Goal: Transaction & Acquisition: Subscribe to service/newsletter

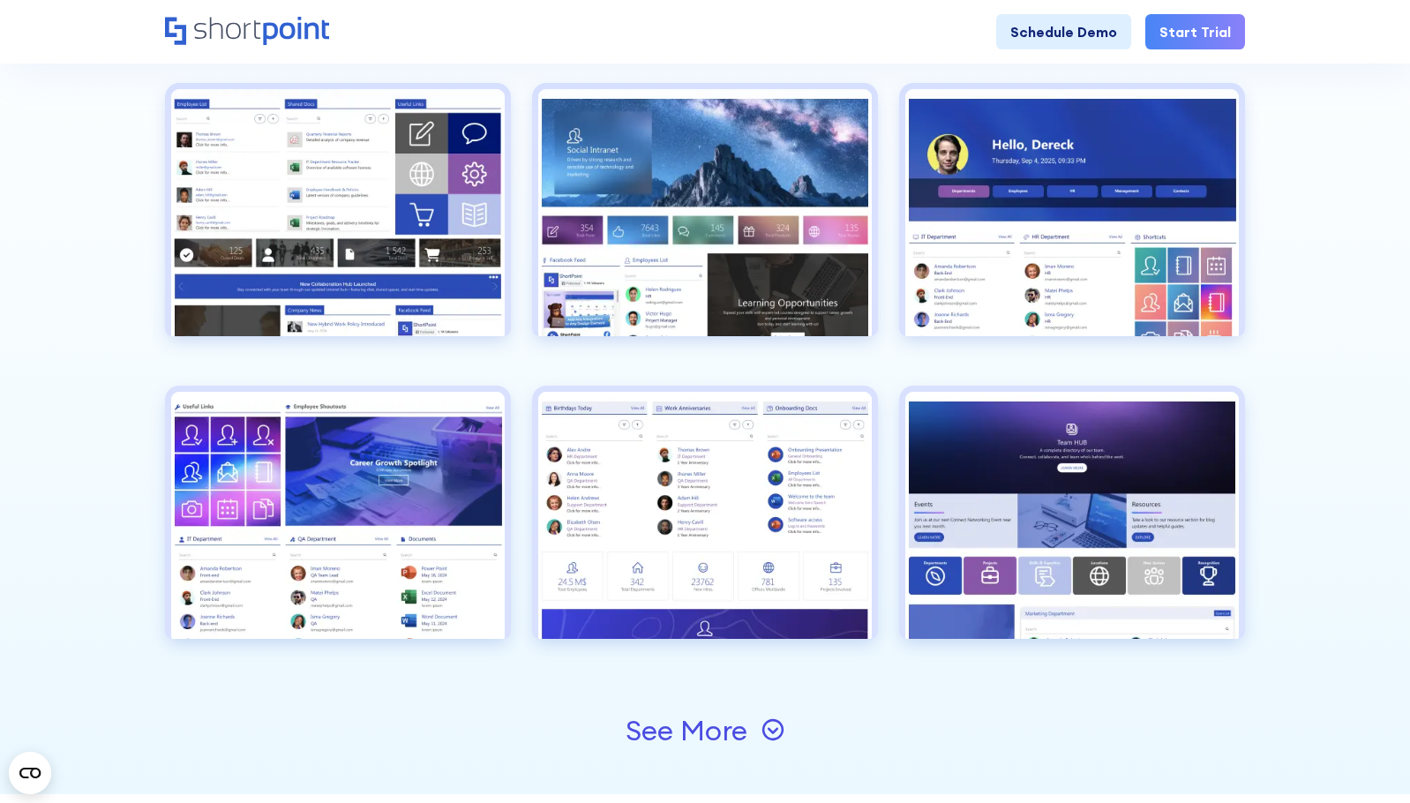
drag, startPoint x: 1310, startPoint y: 316, endPoint x: 1173, endPoint y: 25, distance: 322.1
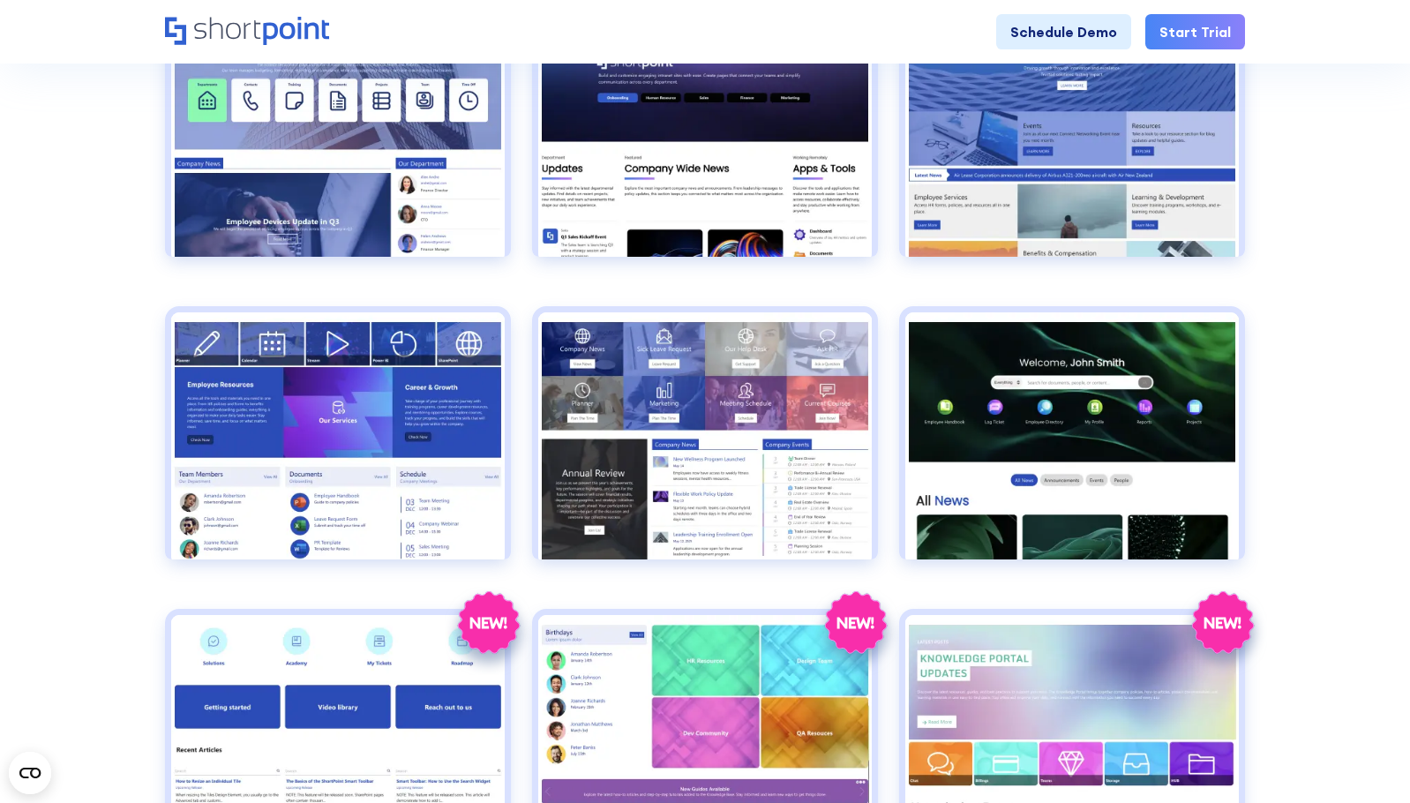
scroll to position [2322, 0]
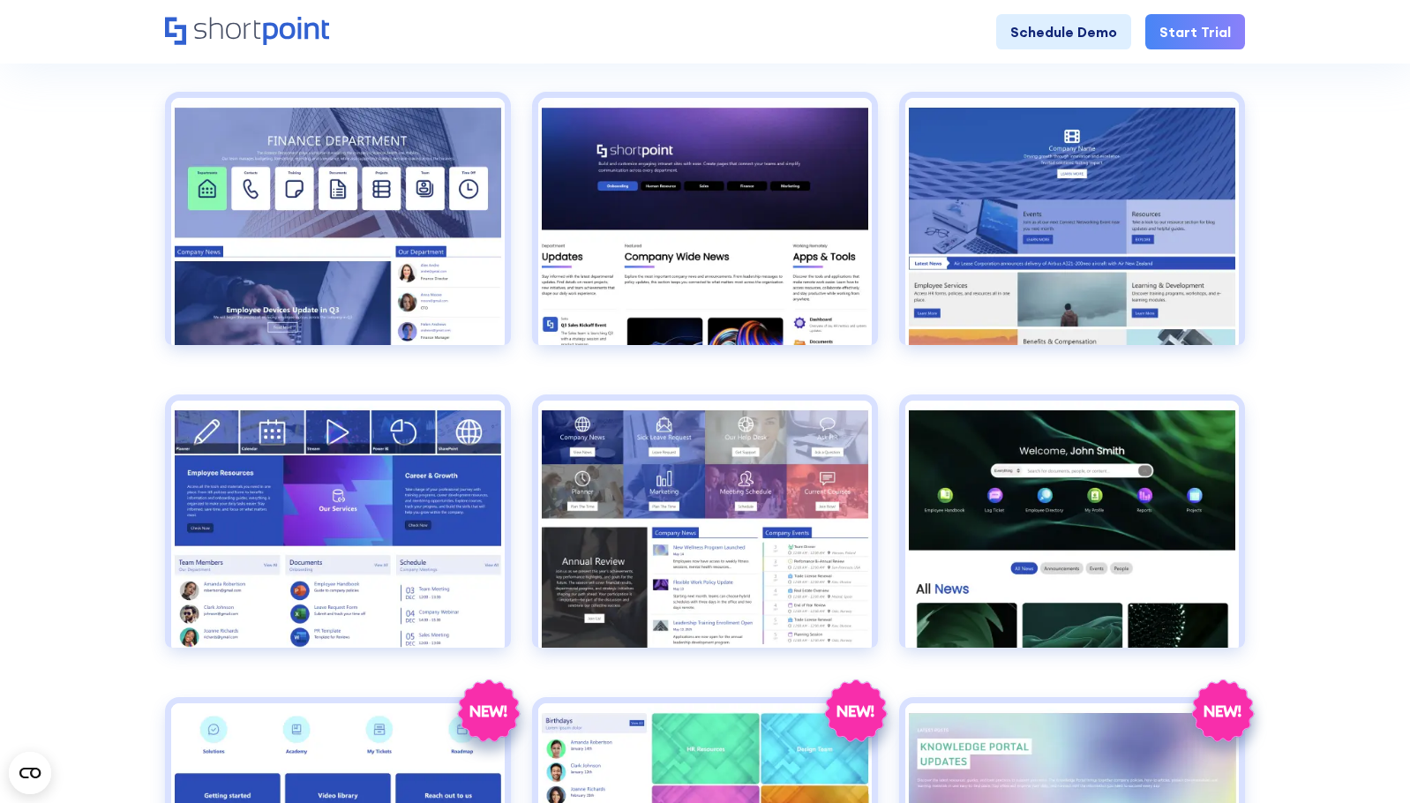
click at [1319, 349] on section "Browse by: All Pages Transport Corporate Modern HR Others Social Travel Retail …" at bounding box center [705, 435] width 1410 height 4367
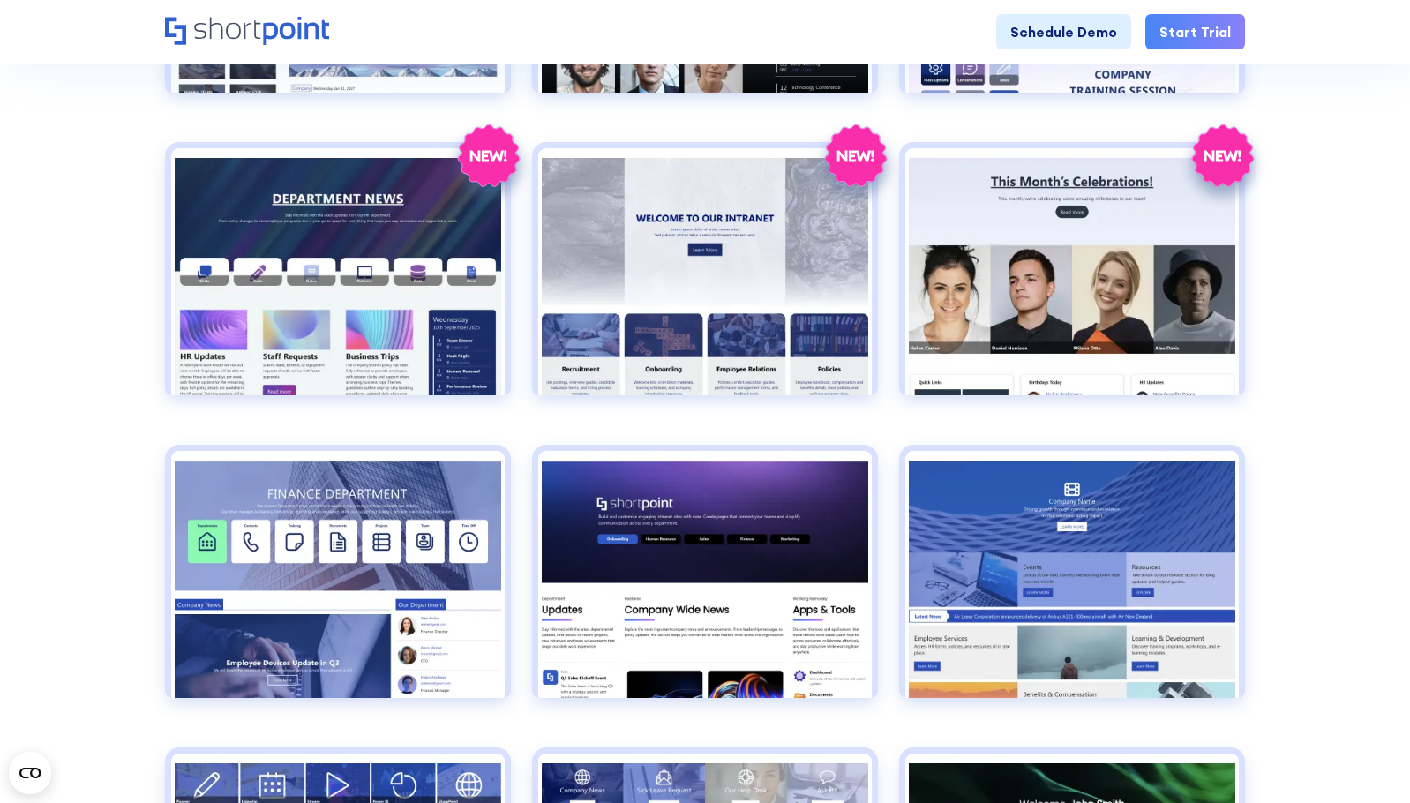
scroll to position [1881, 0]
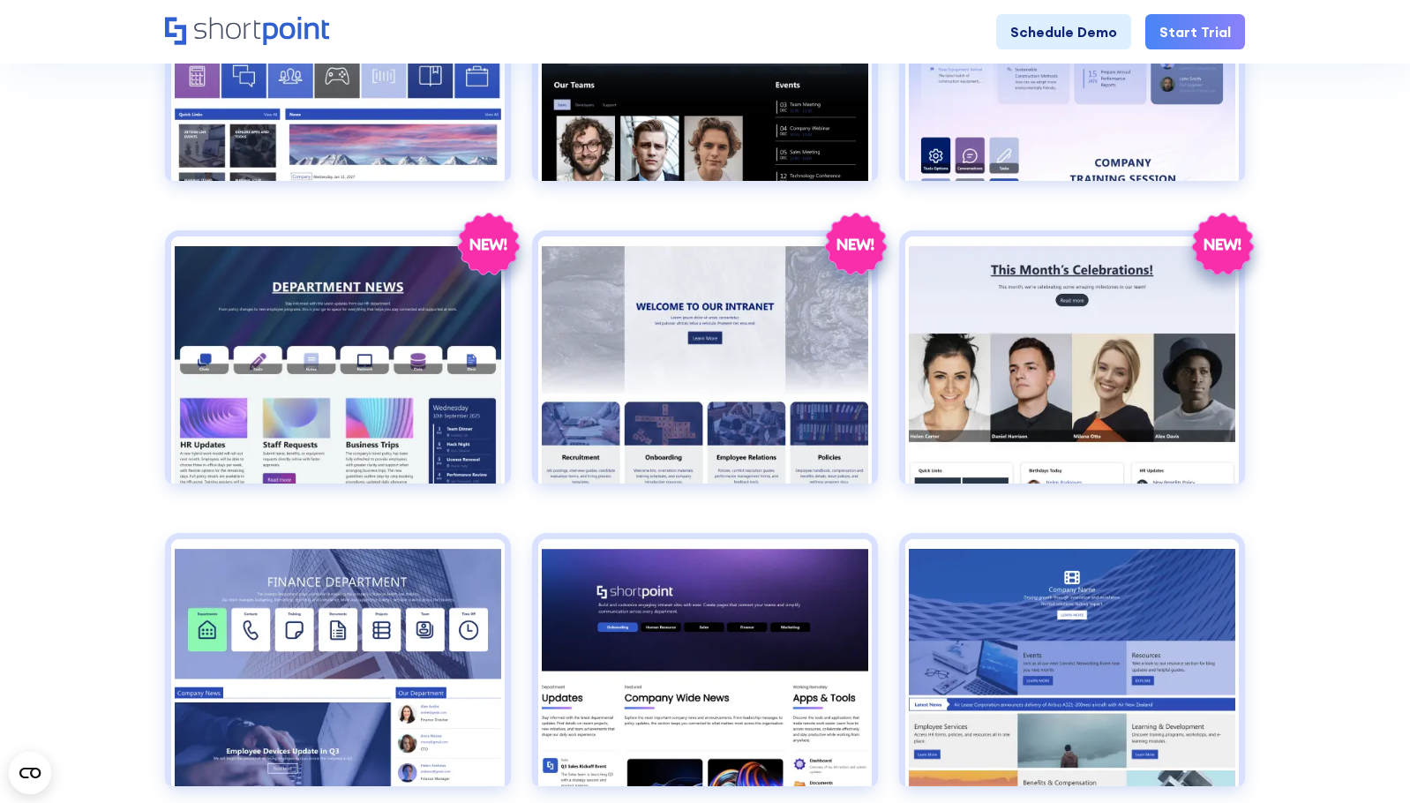
drag, startPoint x: 1333, startPoint y: 273, endPoint x: 1301, endPoint y: 285, distance: 34.1
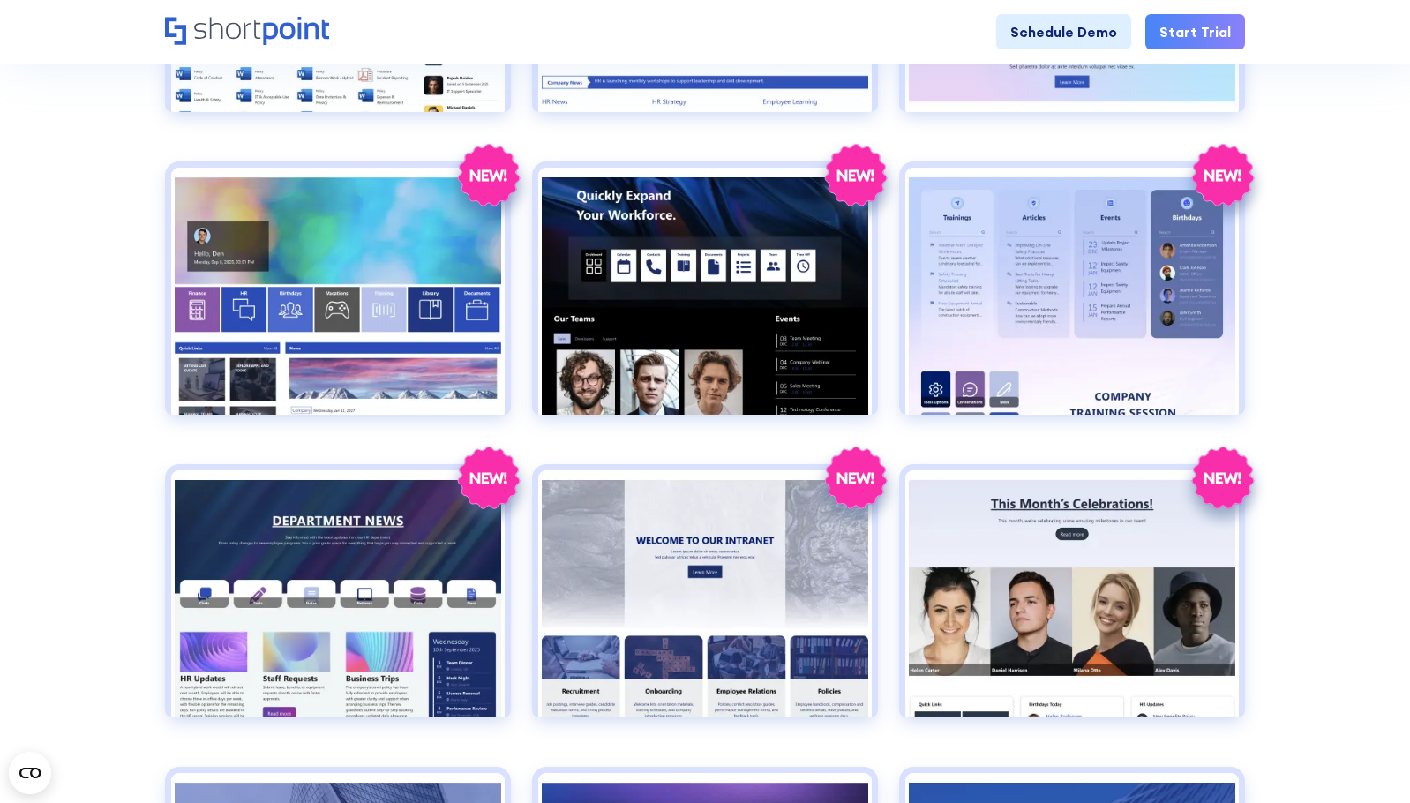
scroll to position [1616, 0]
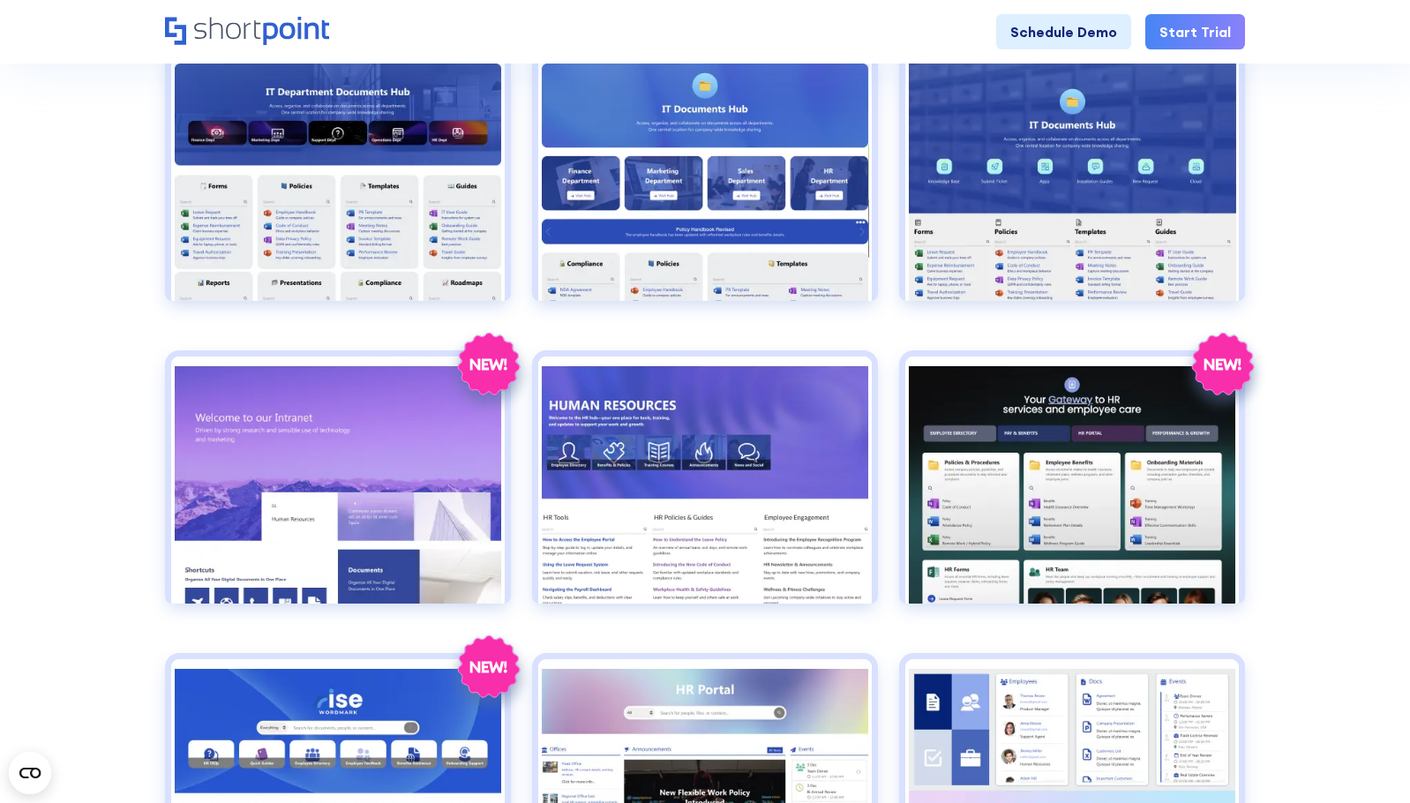
scroll to position [822, 0]
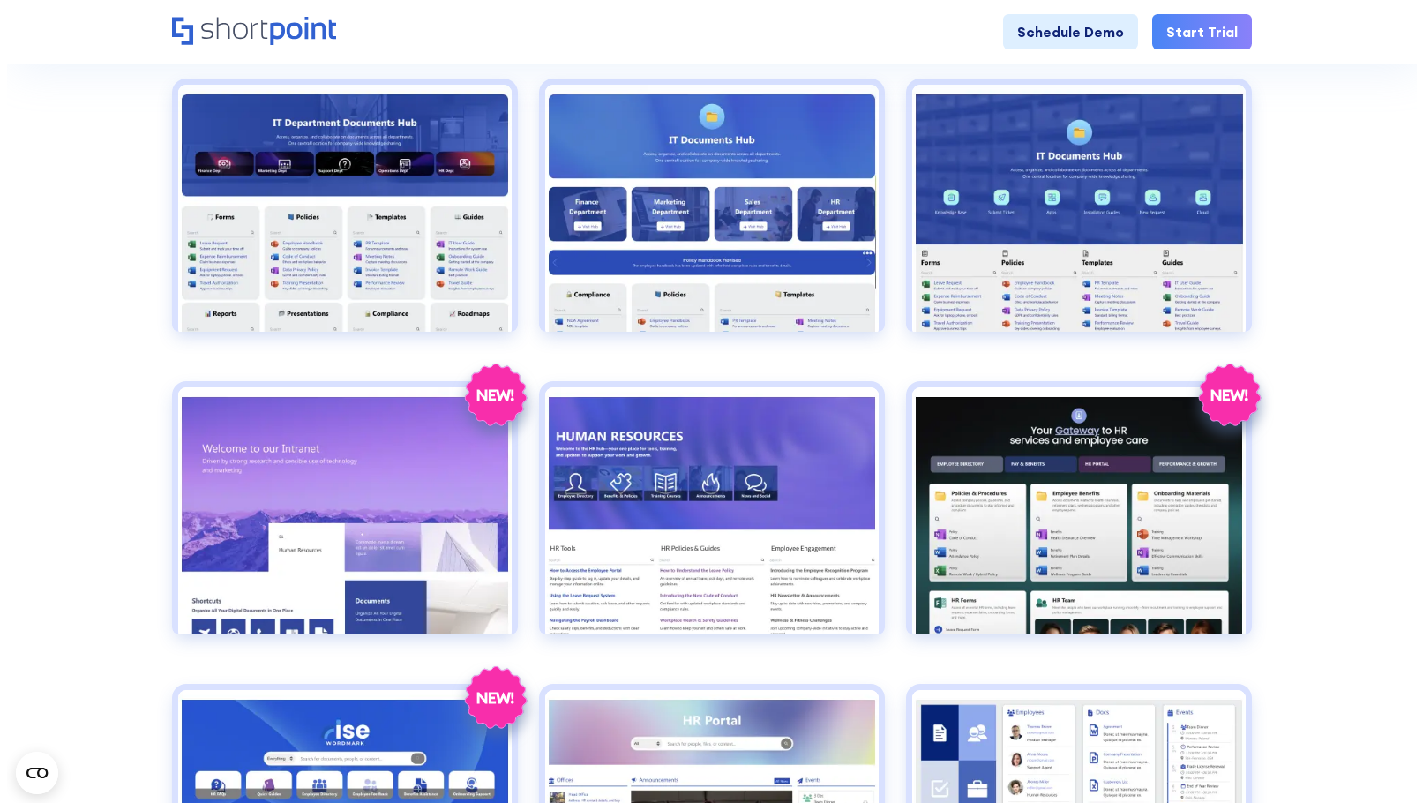
scroll to position [646, 0]
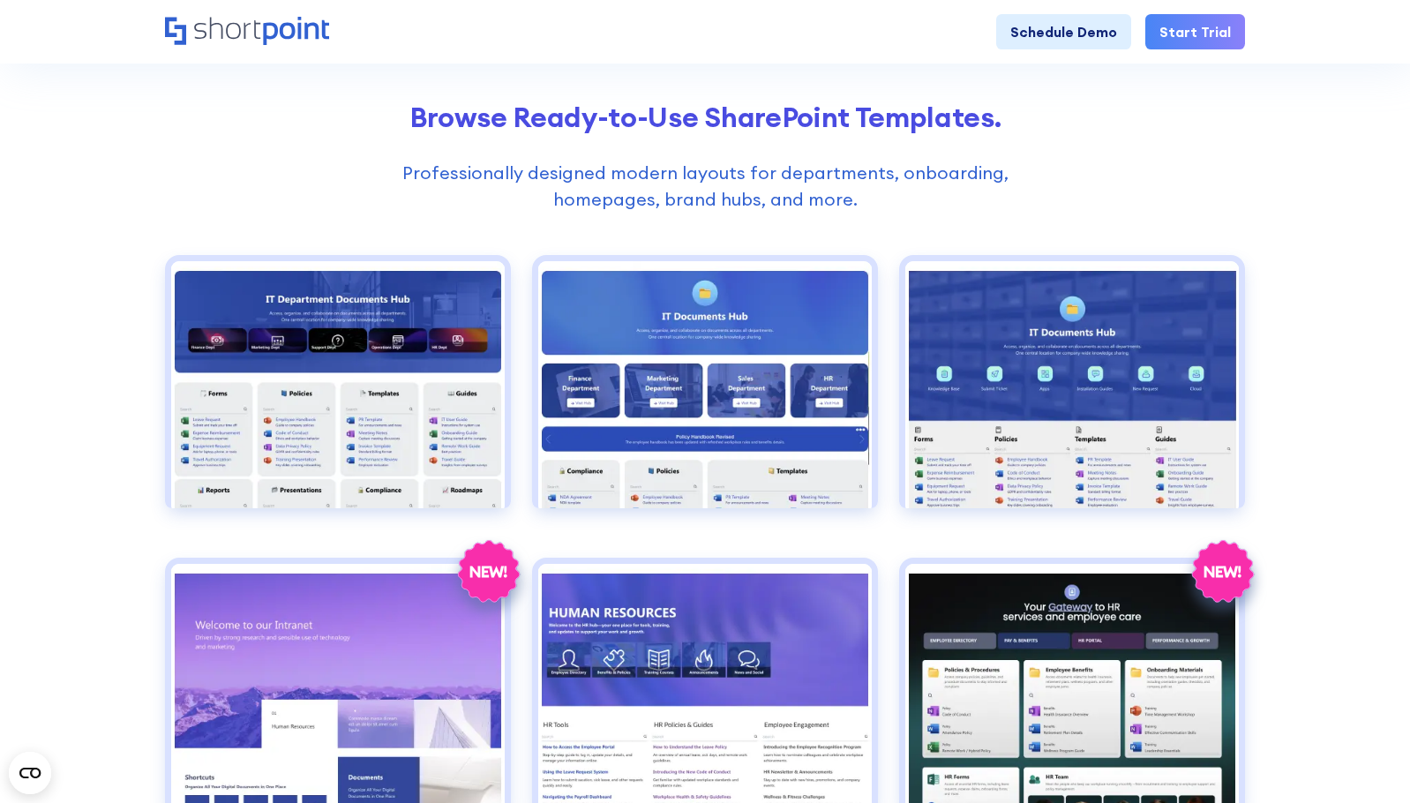
click at [1122, 172] on div "Browse Ready-to-Use SharePoint Templates. Professionally designed modern layout…" at bounding box center [705, 157] width 1080 height 112
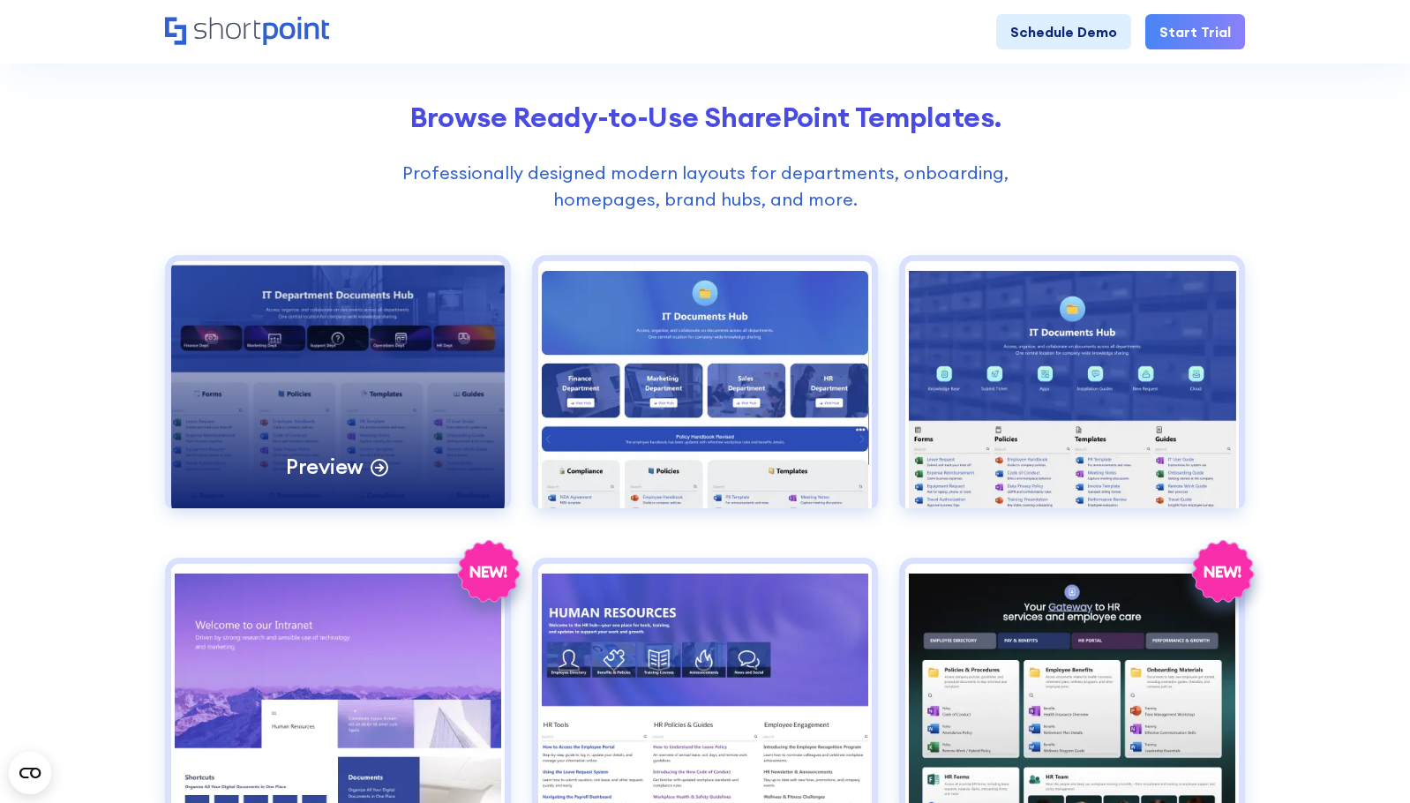
click at [325, 359] on div "Preview" at bounding box center [338, 384] width 334 height 247
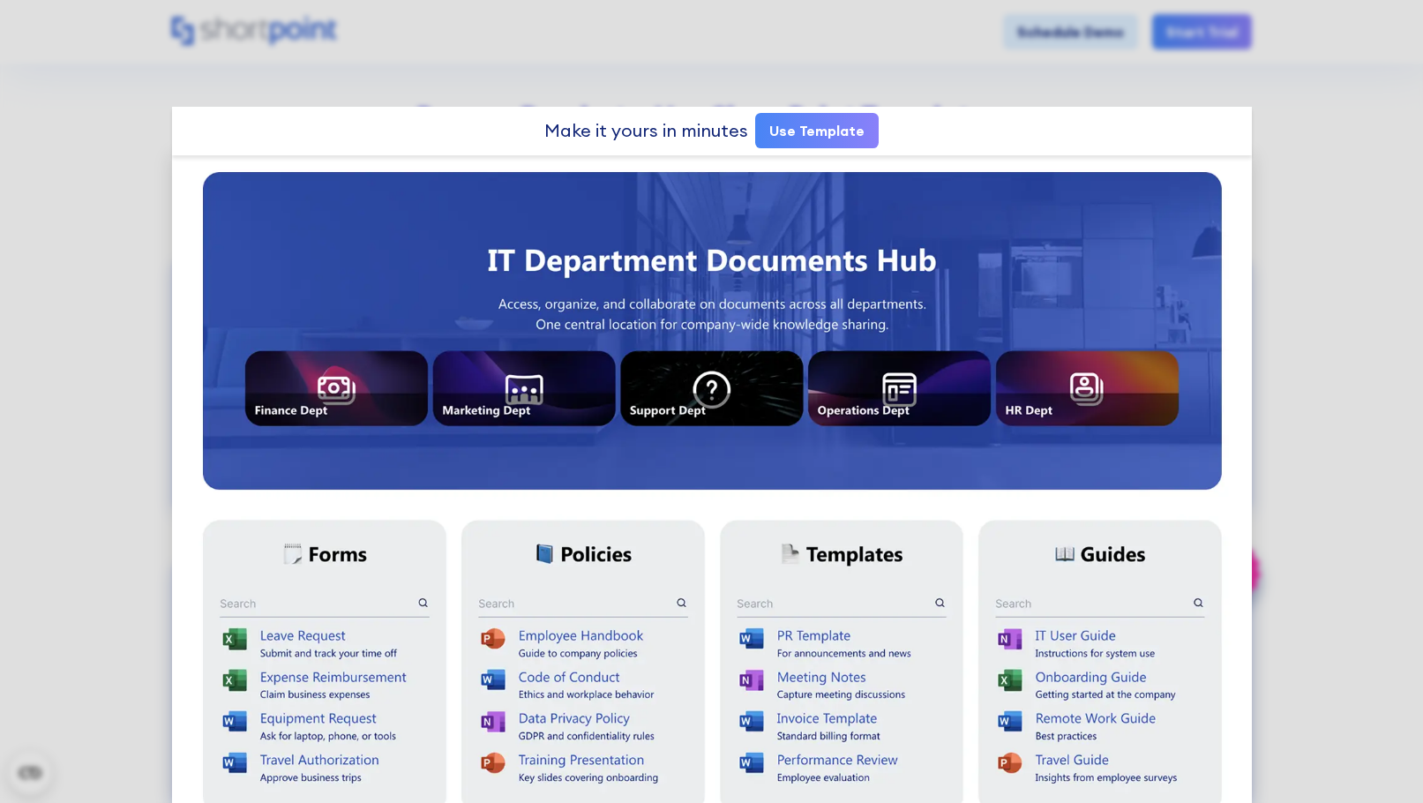
scroll to position [0, 0]
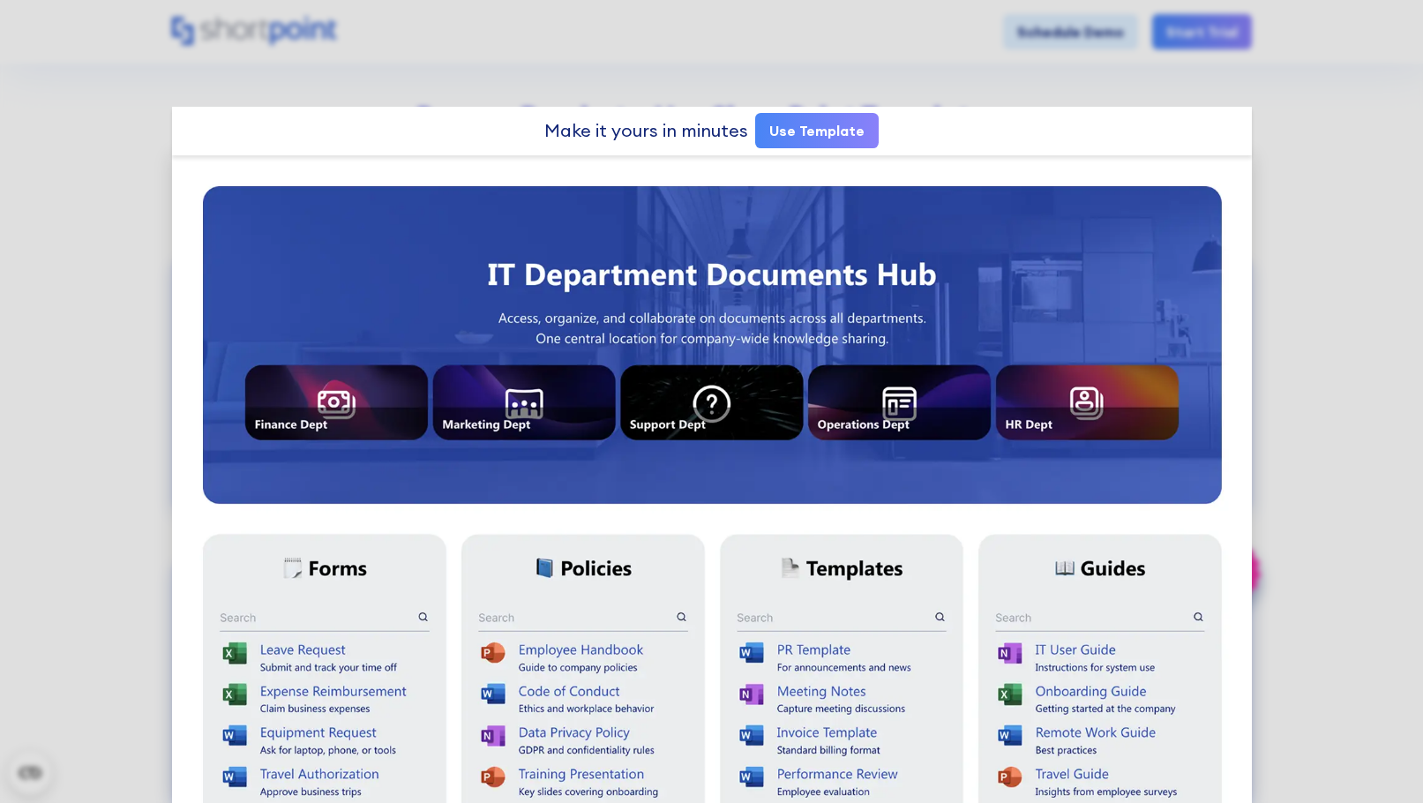
click at [806, 137] on link "Use Template" at bounding box center [817, 130] width 124 height 35
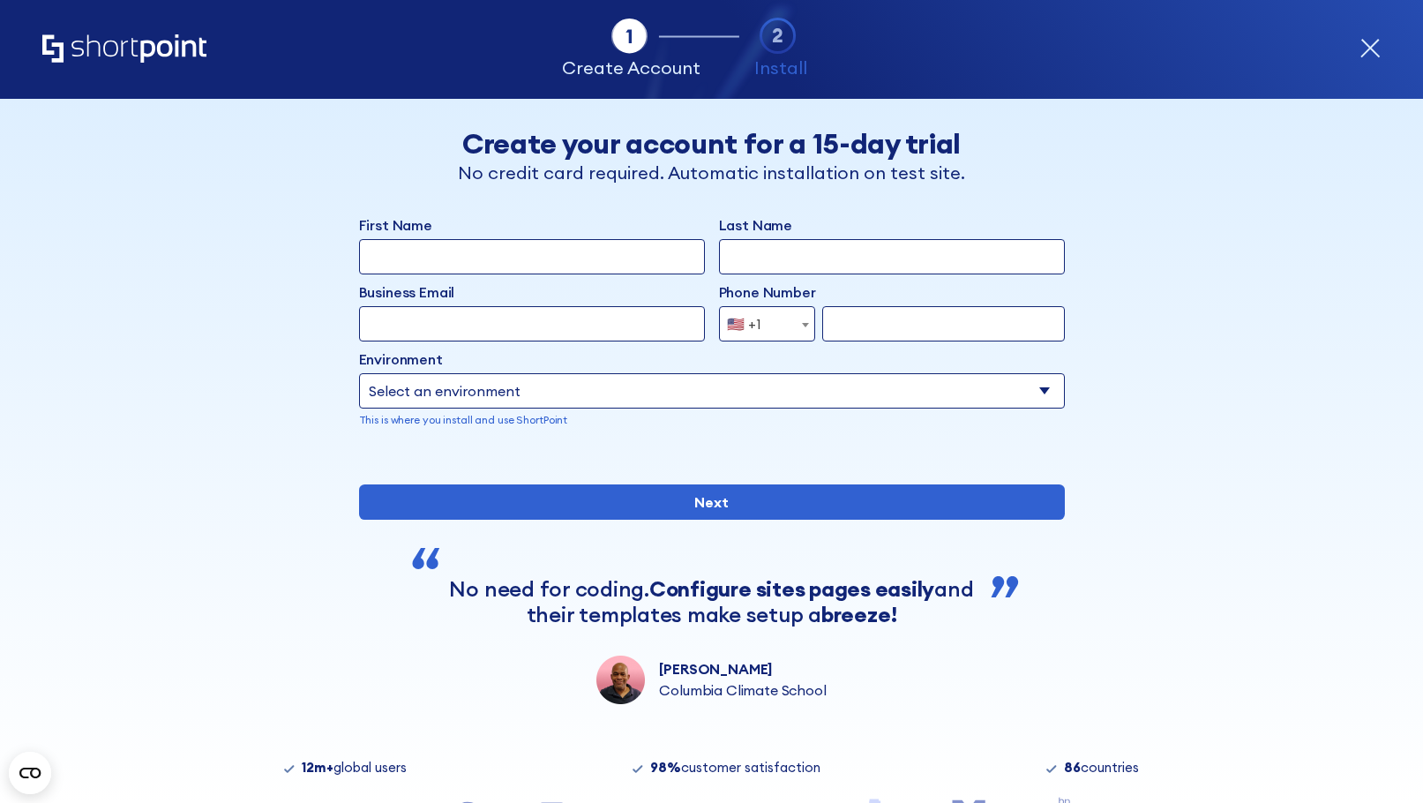
click at [1039, 393] on select "Select an environment Microsoft 365 SharePoint Online SharePoint Subscription E…" at bounding box center [712, 390] width 706 height 35
click at [1150, 391] on div "Back Back Create your account for a 15-day trial No credit card required. Autom…" at bounding box center [712, 401] width 1080 height 605
